Goal: Task Accomplishment & Management: Manage account settings

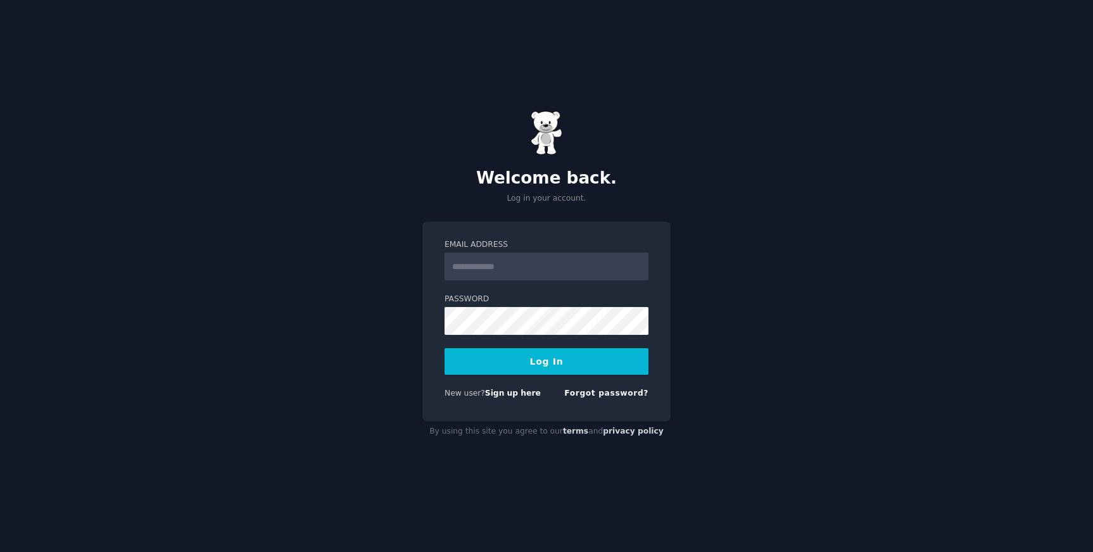
click at [541, 273] on input "Email Address" at bounding box center [546, 267] width 204 height 28
type input "**********"
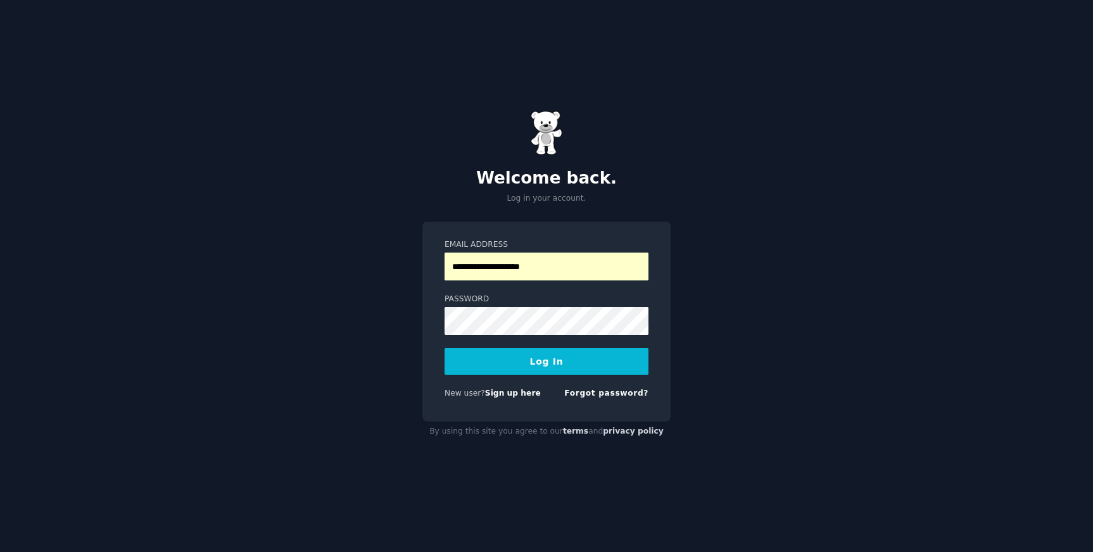
click at [643, 322] on span at bounding box center [641, 321] width 10 height 10
click at [530, 303] on label "Password" at bounding box center [546, 299] width 204 height 11
click at [444, 348] on button "Log In" at bounding box center [546, 361] width 204 height 27
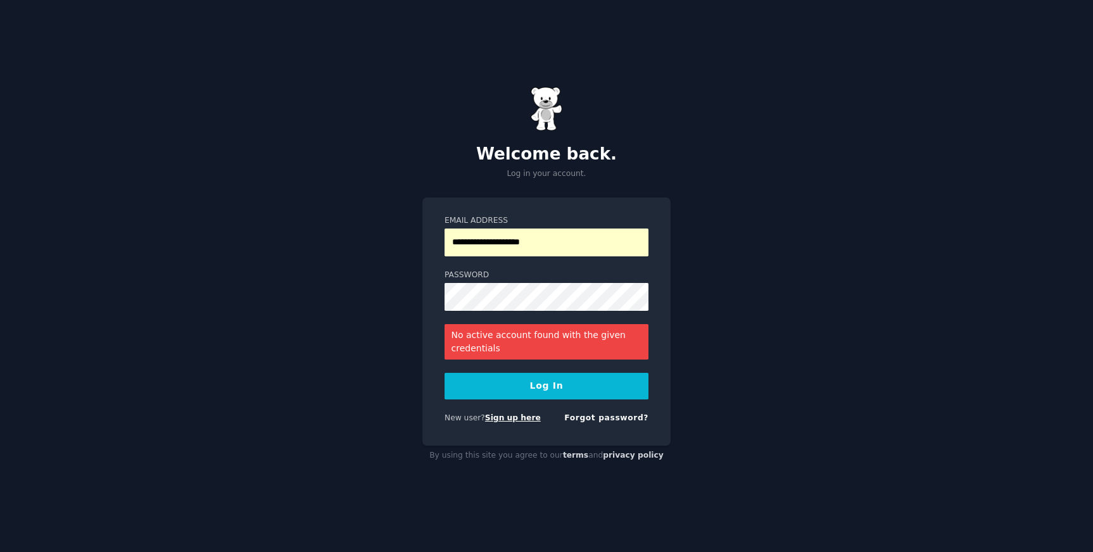
click at [518, 416] on link "Sign up here" at bounding box center [513, 417] width 56 height 9
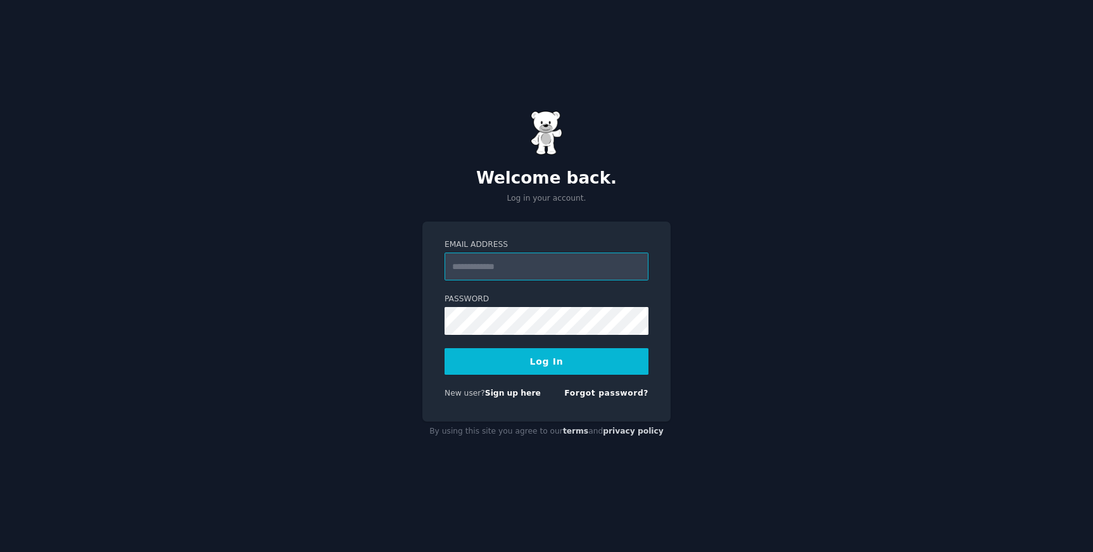
click at [491, 269] on input "Email Address" at bounding box center [546, 267] width 204 height 28
type input "**********"
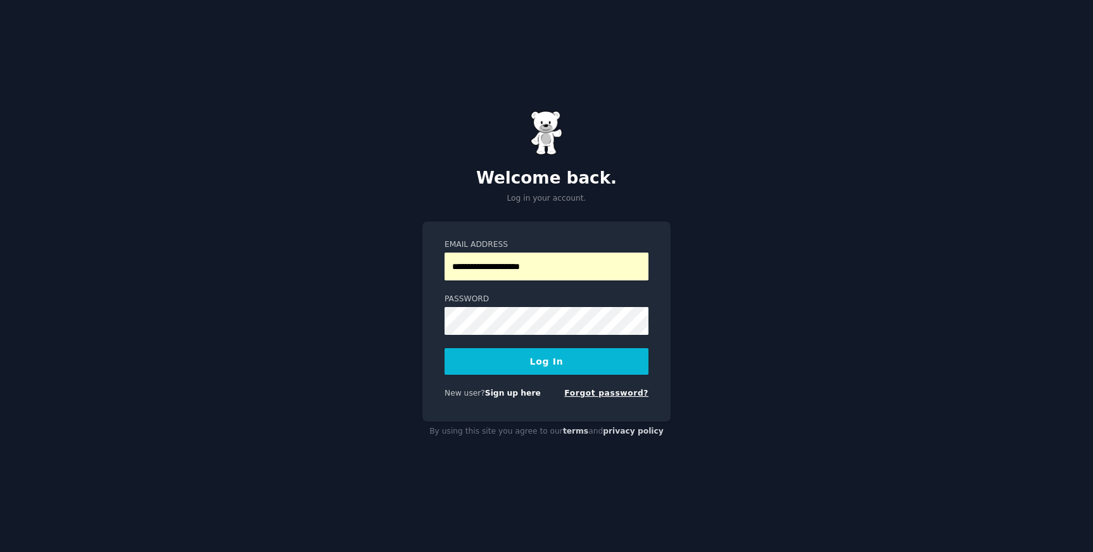
click at [604, 390] on link "Forgot password?" at bounding box center [606, 393] width 84 height 9
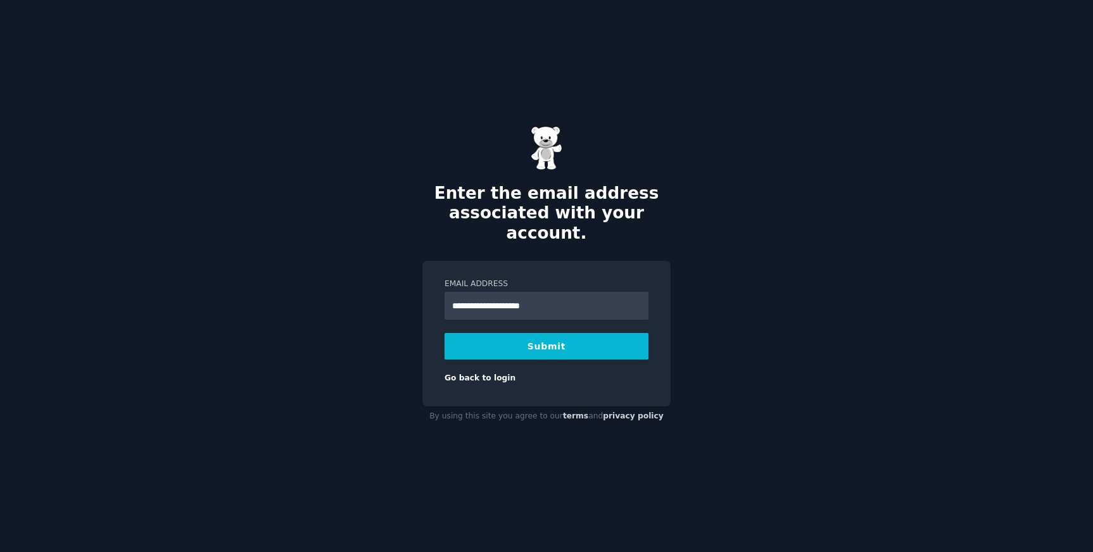
type input "**********"
click at [519, 349] on form "**********" at bounding box center [546, 332] width 204 height 106
click at [539, 339] on button "Submit" at bounding box center [546, 346] width 204 height 27
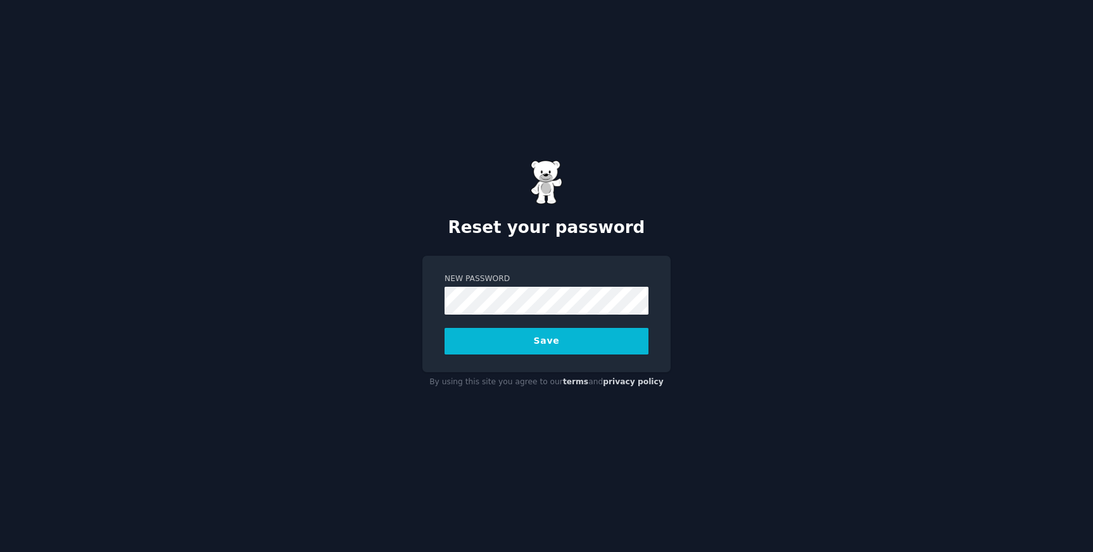
click at [641, 303] on span at bounding box center [641, 301] width 10 height 10
click at [625, 275] on label "New Password" at bounding box center [546, 278] width 204 height 11
click at [660, 341] on div "New Password Save" at bounding box center [546, 314] width 248 height 116
click at [572, 332] on button "Save" at bounding box center [546, 341] width 204 height 27
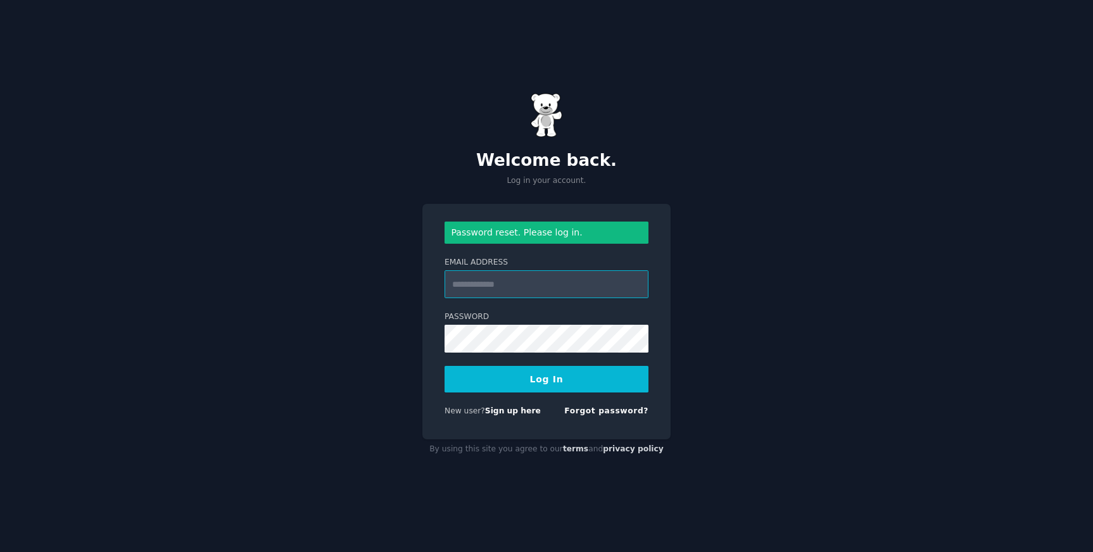
click at [531, 280] on input "Email Address" at bounding box center [546, 284] width 204 height 28
type input "**********"
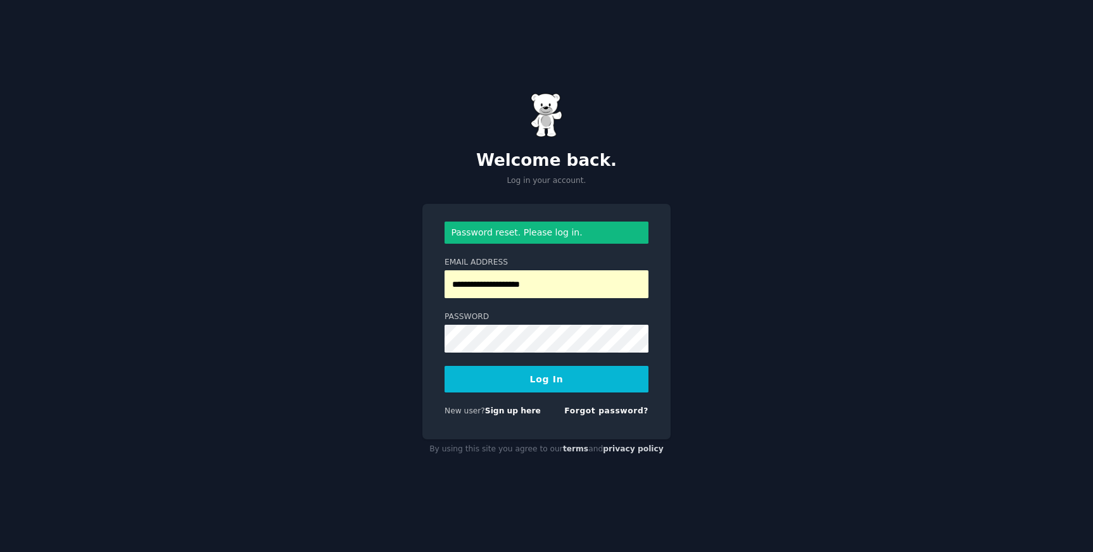
click at [593, 384] on button "Log In" at bounding box center [546, 379] width 204 height 27
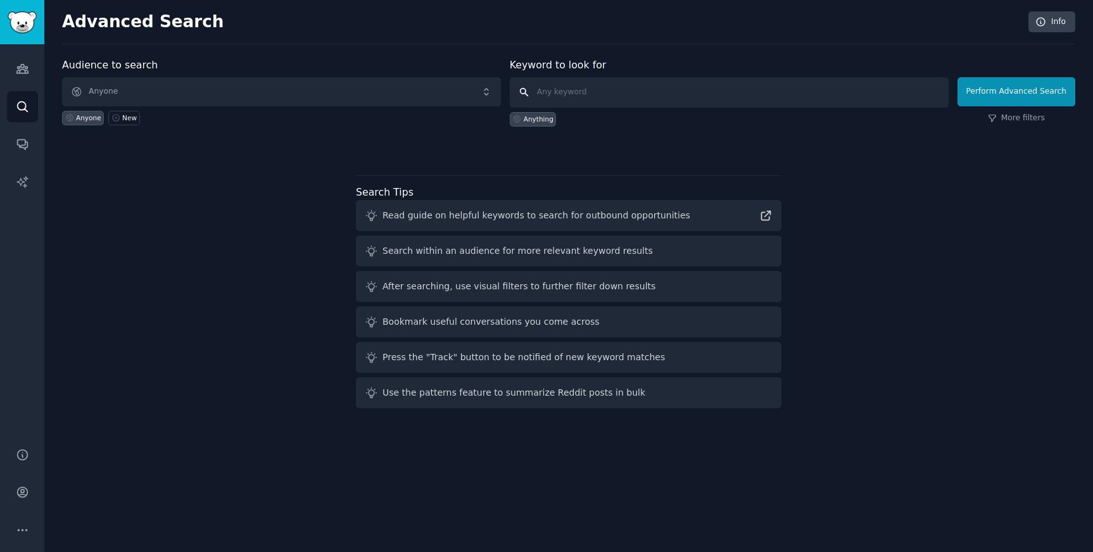
click at [561, 92] on input "text" at bounding box center [729, 92] width 439 height 30
type input "constellation software stock week drop in share price"
click button "Perform Advanced Search" at bounding box center [1016, 91] width 118 height 29
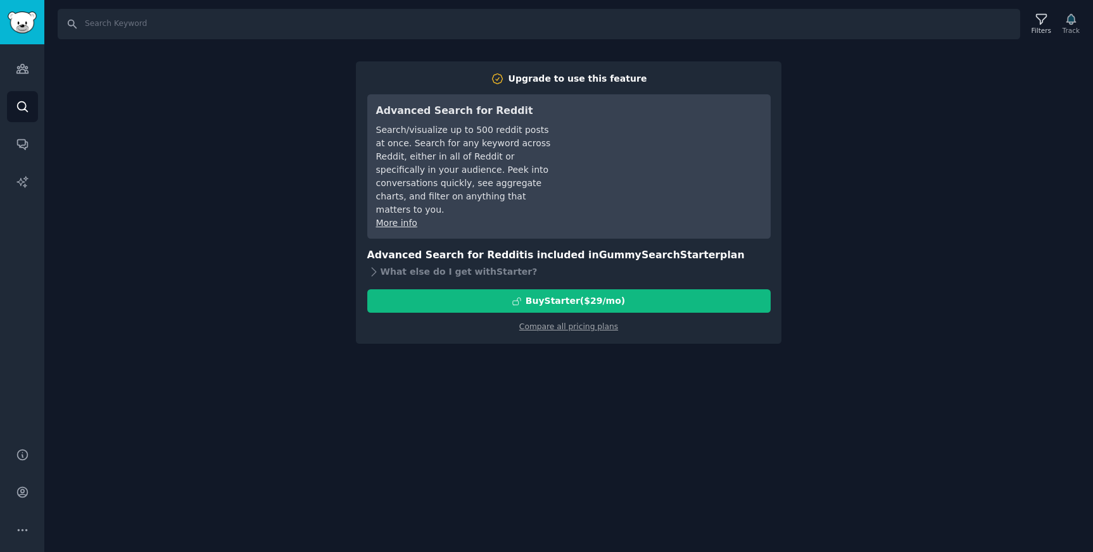
click at [589, 319] on div "Compare all pricing plans" at bounding box center [568, 323] width 403 height 20
click at [589, 322] on link "Compare all pricing plans" at bounding box center [568, 326] width 99 height 9
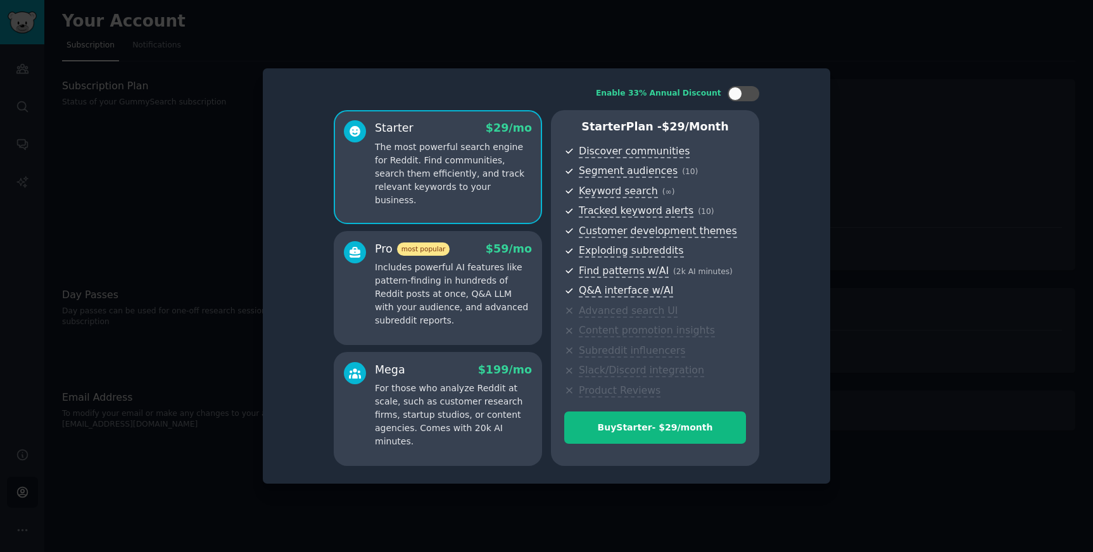
click at [307, 39] on div at bounding box center [546, 276] width 1093 height 552
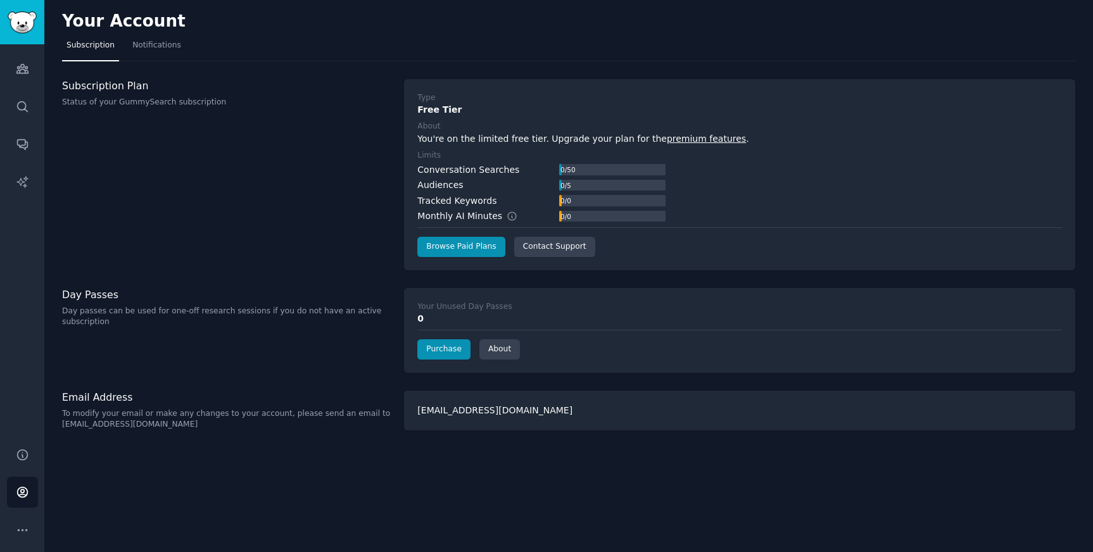
click at [104, 101] on p "Status of your GummySearch subscription" at bounding box center [226, 102] width 329 height 11
click at [19, 34] on link "Sidebar" at bounding box center [22, 22] width 44 height 44
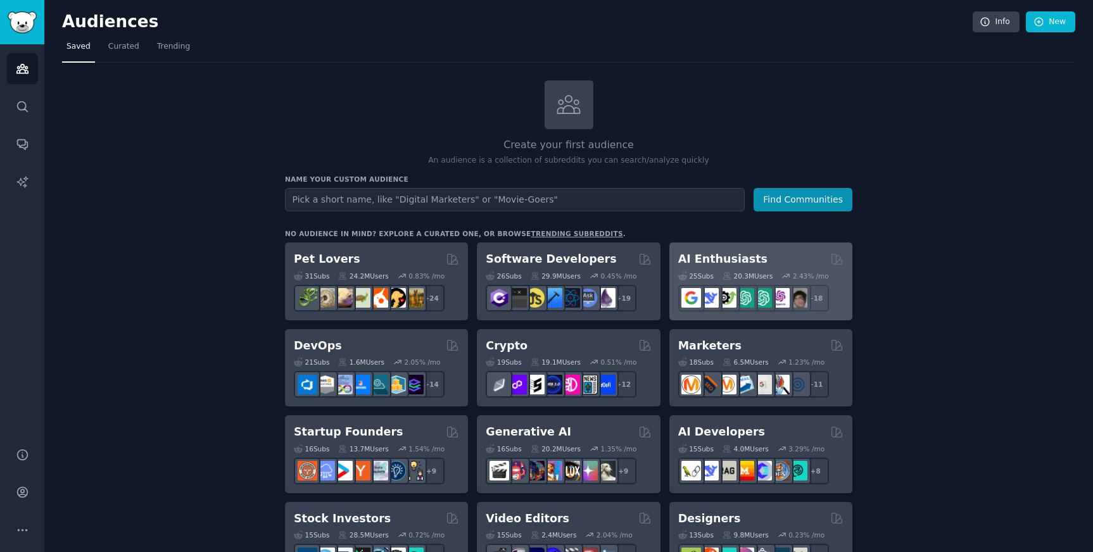
click at [768, 262] on div "AI Enthusiasts" at bounding box center [760, 259] width 165 height 16
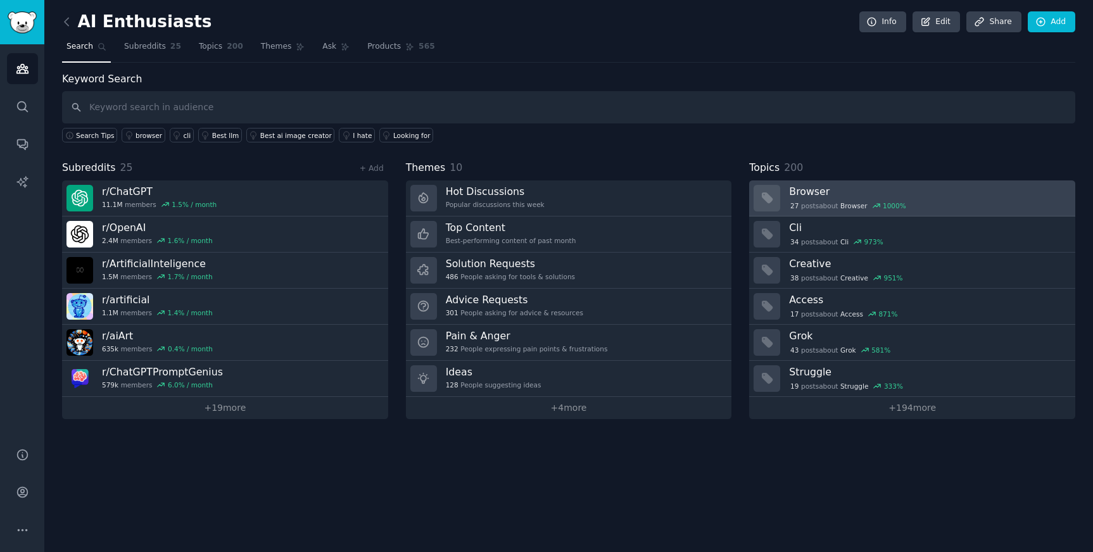
click at [845, 207] on span "Browser" at bounding box center [853, 205] width 27 height 9
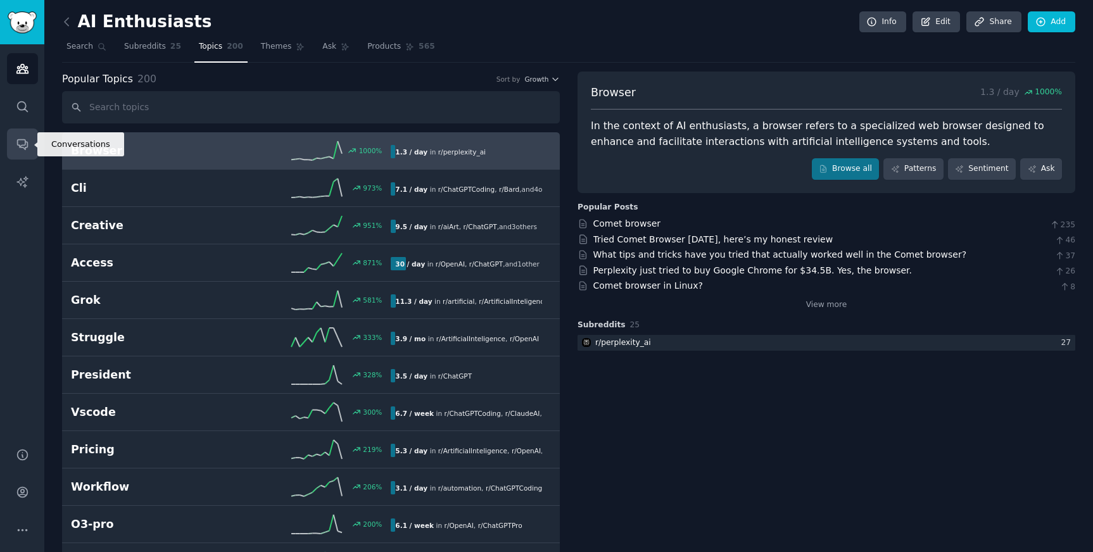
click at [23, 153] on link "Conversations" at bounding box center [22, 143] width 31 height 31
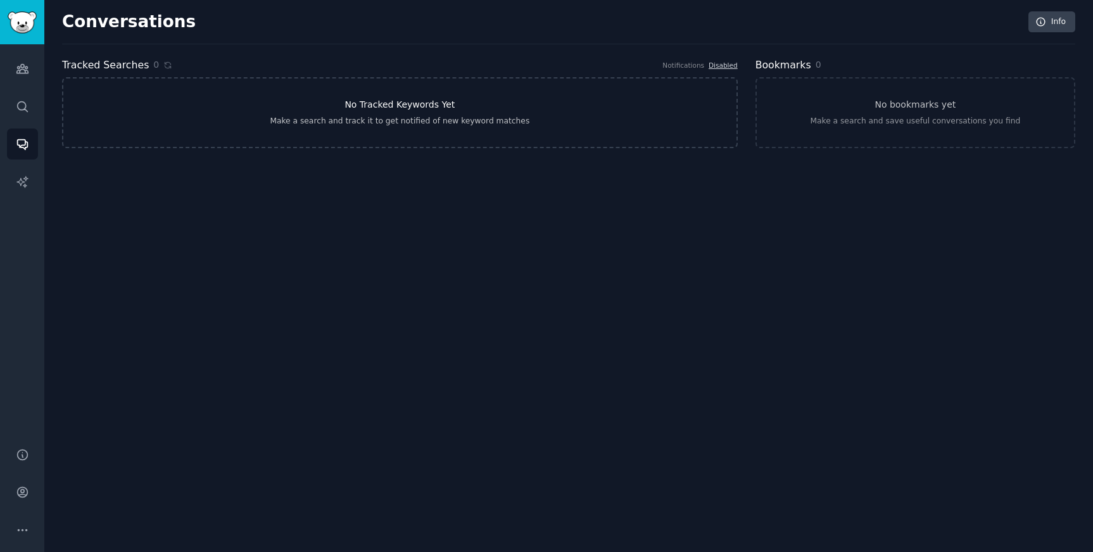
click at [523, 118] on link "No Tracked Keywords Yet Make a search and track it to get notified of new keywo…" at bounding box center [399, 112] width 675 height 71
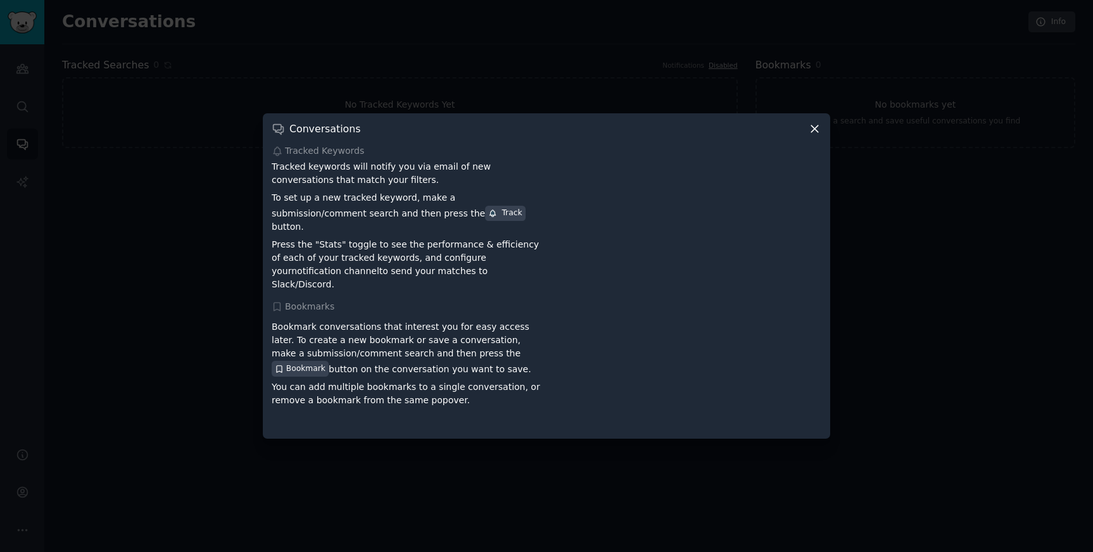
click at [816, 135] on icon at bounding box center [814, 128] width 13 height 13
